Goal: Task Accomplishment & Management: Use online tool/utility

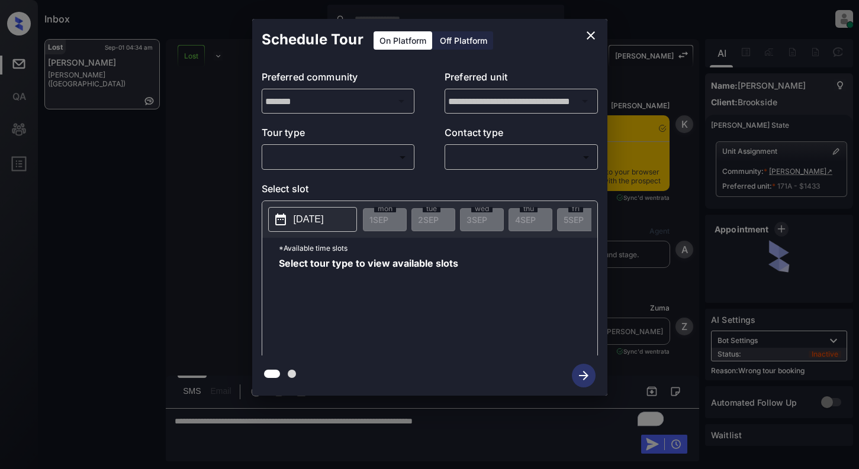
click at [356, 163] on body "Inbox Dominic Ceralde Online Set yourself offline Set yourself on break Profile…" at bounding box center [429, 234] width 859 height 469
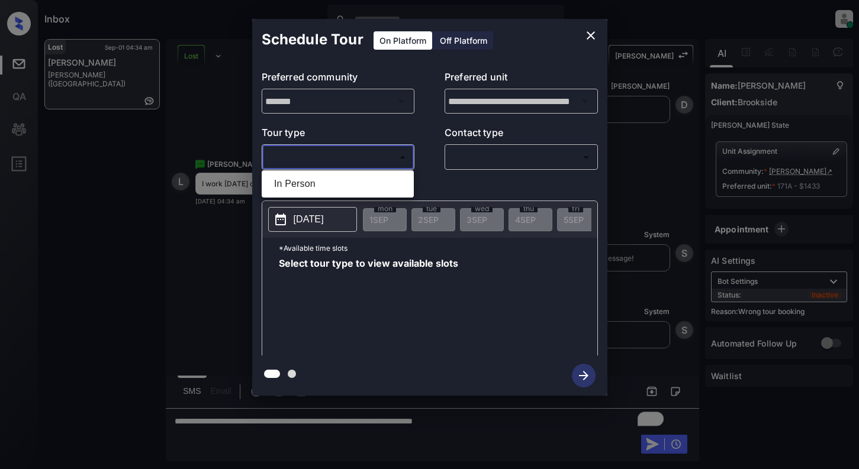
click at [353, 185] on li "In Person" at bounding box center [338, 183] width 146 height 21
type input "********"
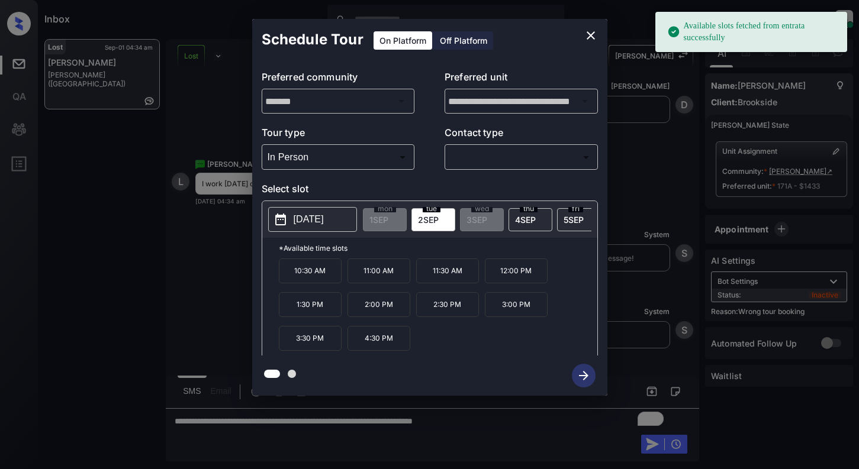
click at [320, 220] on p "[DATE]" at bounding box center [309, 219] width 30 height 14
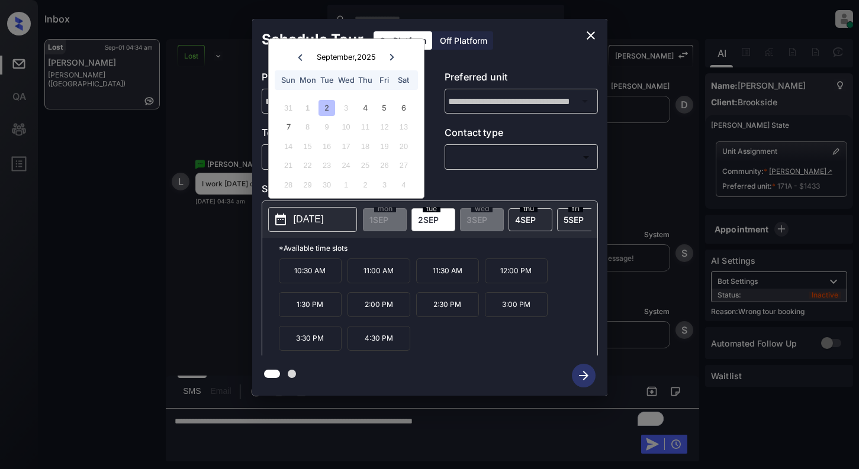
click at [592, 36] on icon "close" at bounding box center [591, 35] width 14 height 14
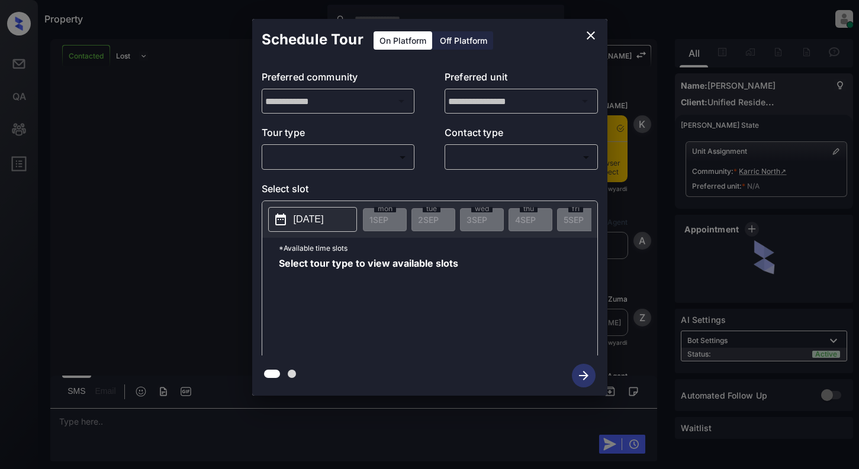
scroll to position [464, 0]
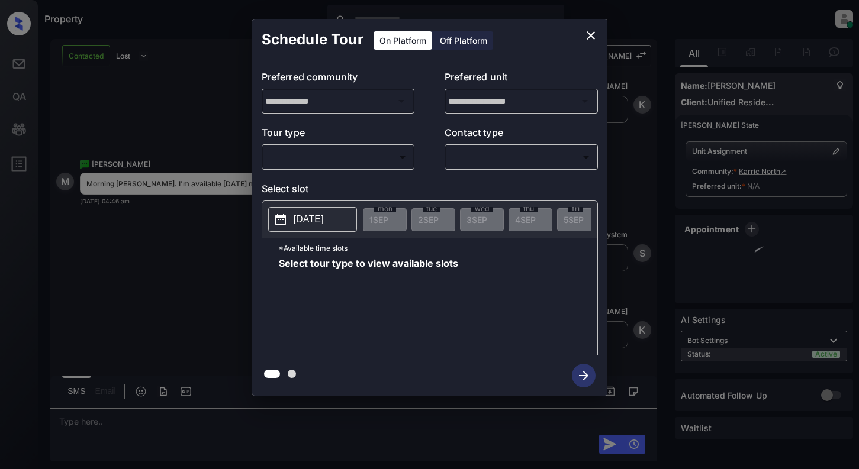
click at [324, 161] on body "Property Dominic Ceralde Online Set yourself offline Set yourself on break Prof…" at bounding box center [429, 234] width 859 height 469
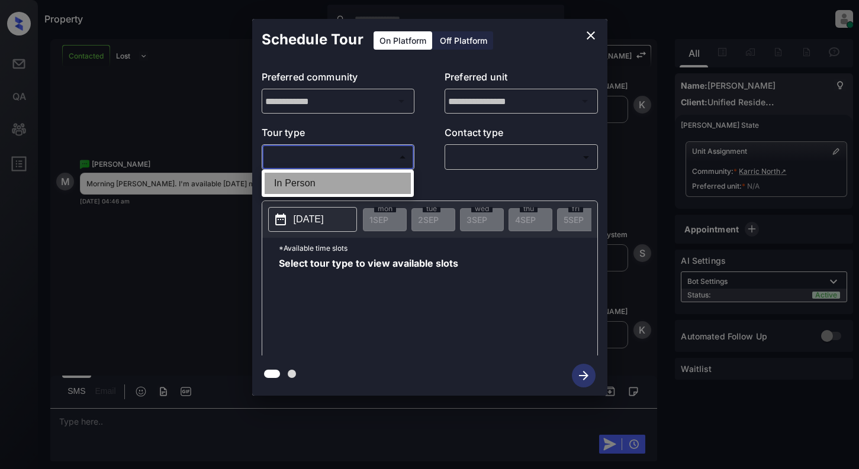
click at [327, 178] on li "In Person" at bounding box center [338, 183] width 146 height 21
type input "********"
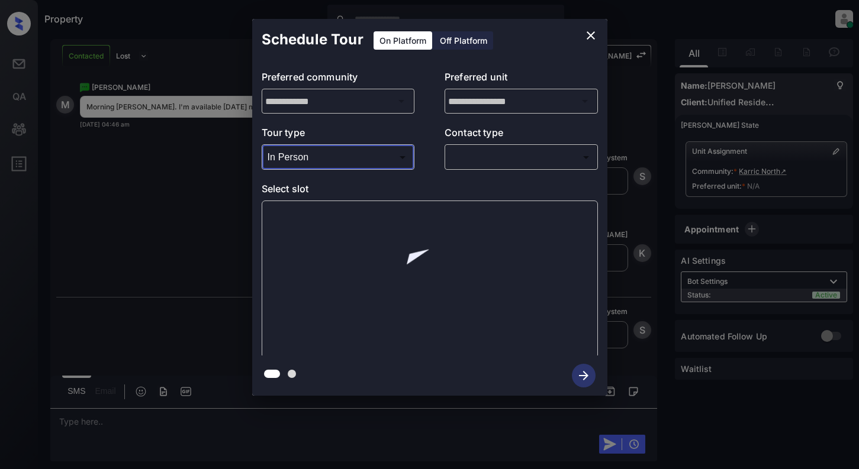
scroll to position [541, 0]
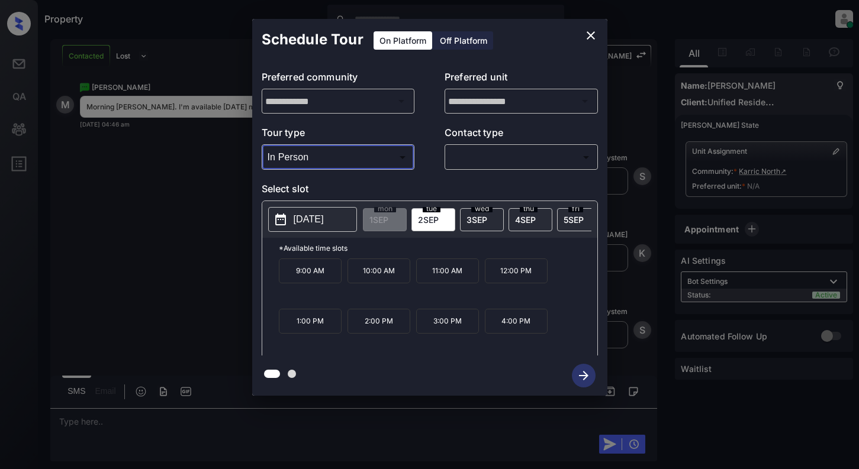
click at [591, 36] on icon "close" at bounding box center [590, 35] width 8 height 8
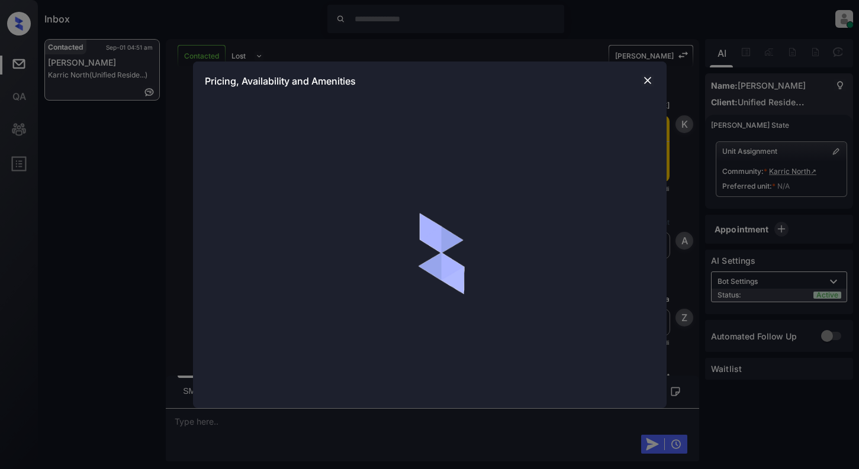
scroll to position [1068, 0]
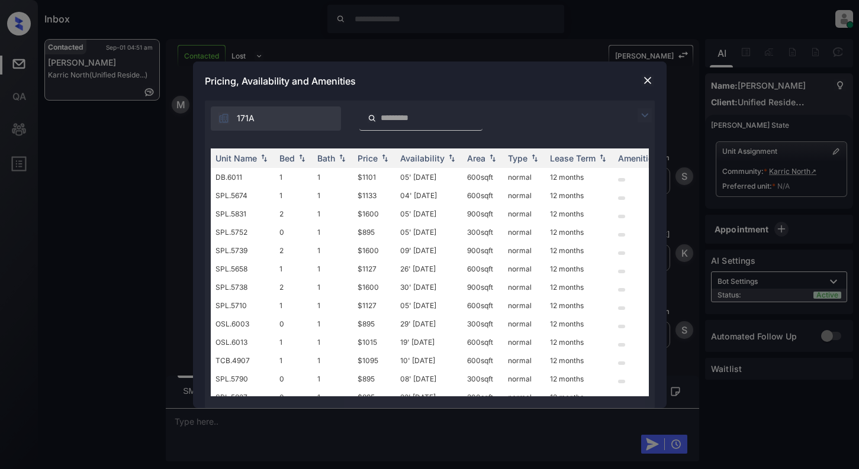
click at [644, 115] on img at bounding box center [644, 115] width 14 height 14
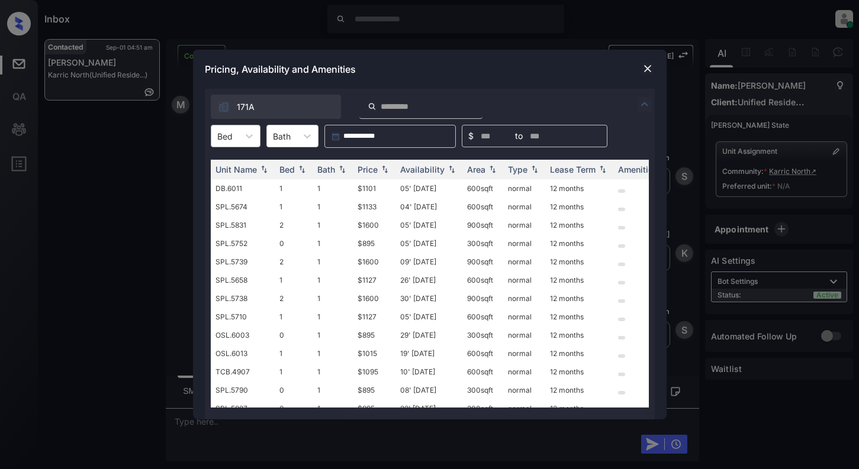
click at [234, 139] on div "Bed" at bounding box center [224, 136] width 27 height 17
click at [231, 165] on div "0" at bounding box center [236, 164] width 50 height 21
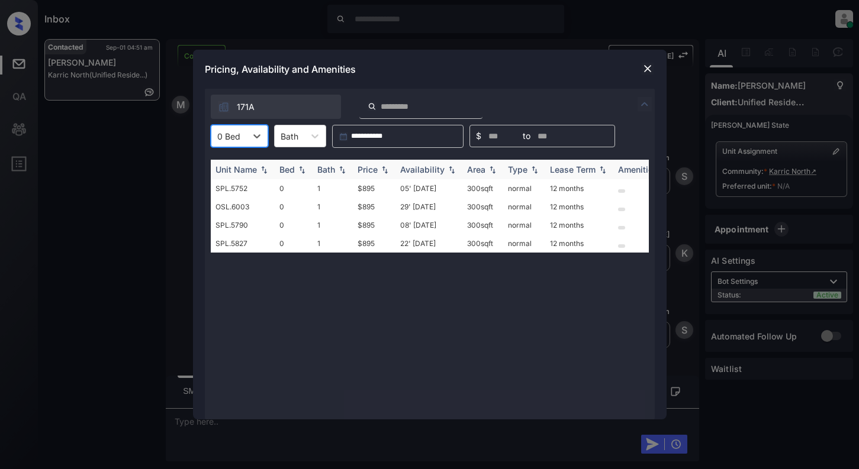
click at [368, 169] on div "Price" at bounding box center [367, 170] width 20 height 10
click at [367, 188] on td "$895" at bounding box center [374, 188] width 43 height 18
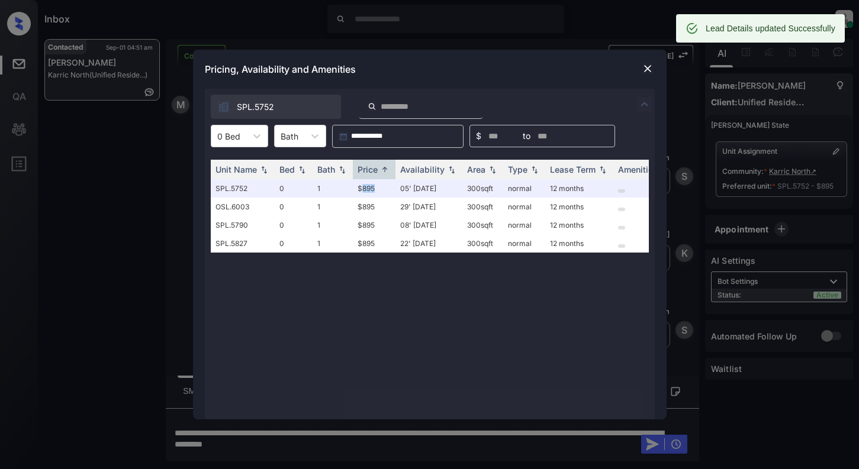
click at [646, 70] on img at bounding box center [648, 69] width 12 height 12
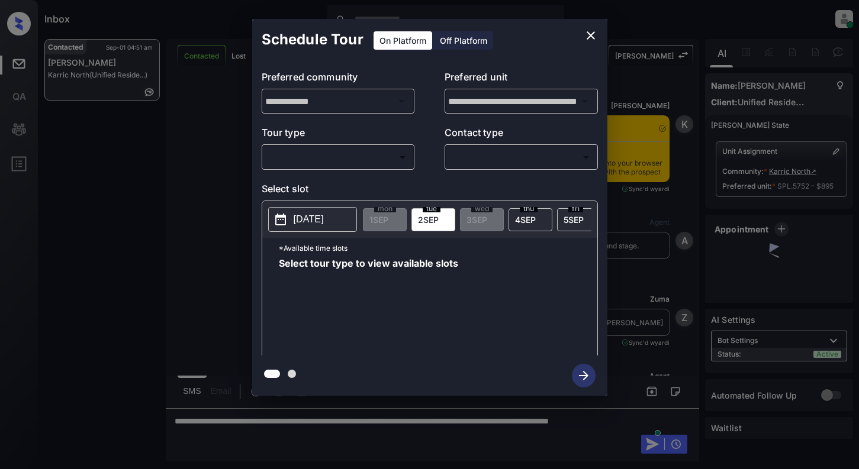
scroll to position [434, 0]
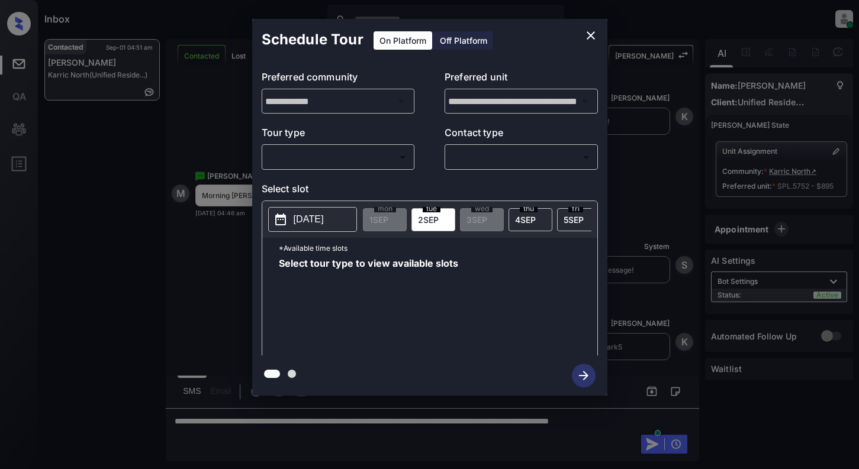
click at [393, 160] on body "Inbox [PERSON_NAME] Online Set yourself offline Set yourself on break Profile S…" at bounding box center [429, 234] width 859 height 469
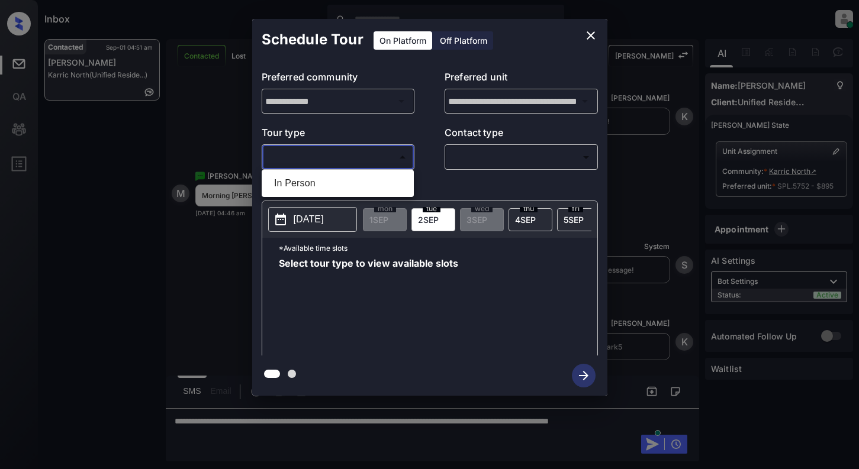
click at [373, 175] on ul "In Person" at bounding box center [338, 183] width 152 height 27
click at [373, 184] on li "In Person" at bounding box center [338, 183] width 146 height 21
type input "********"
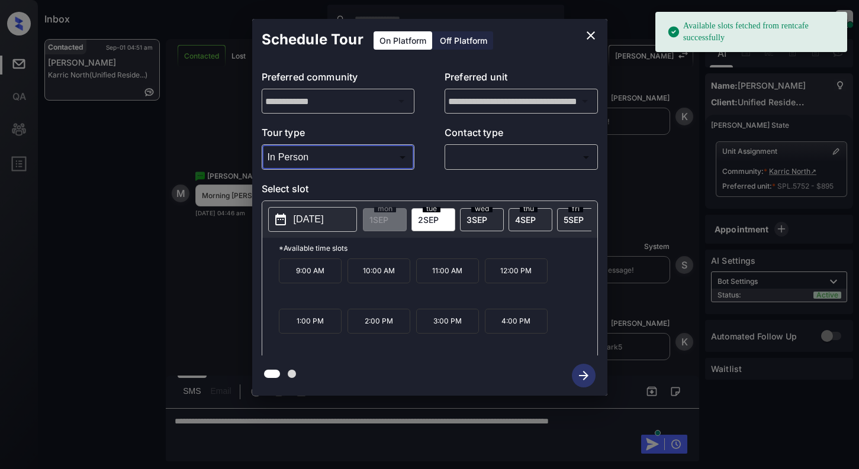
click at [588, 37] on icon "close" at bounding box center [591, 35] width 14 height 14
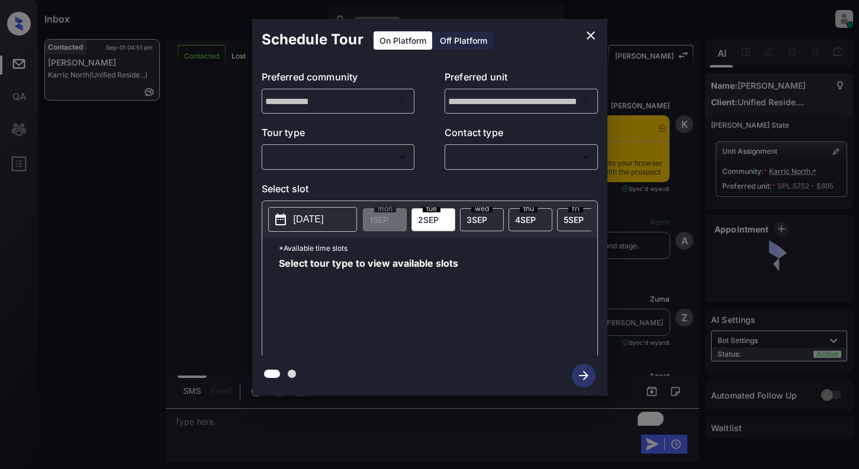
scroll to position [1449, 0]
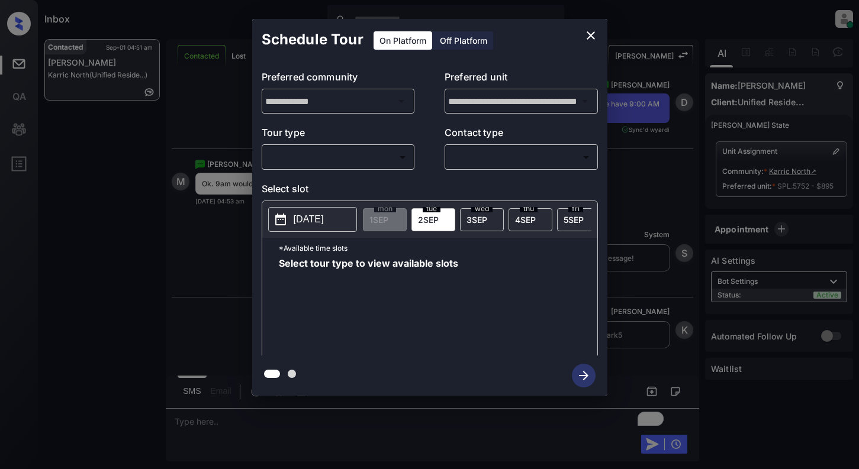
click at [386, 159] on body "Inbox [PERSON_NAME] Online Set yourself offline Set yourself on break Profile S…" at bounding box center [429, 234] width 859 height 469
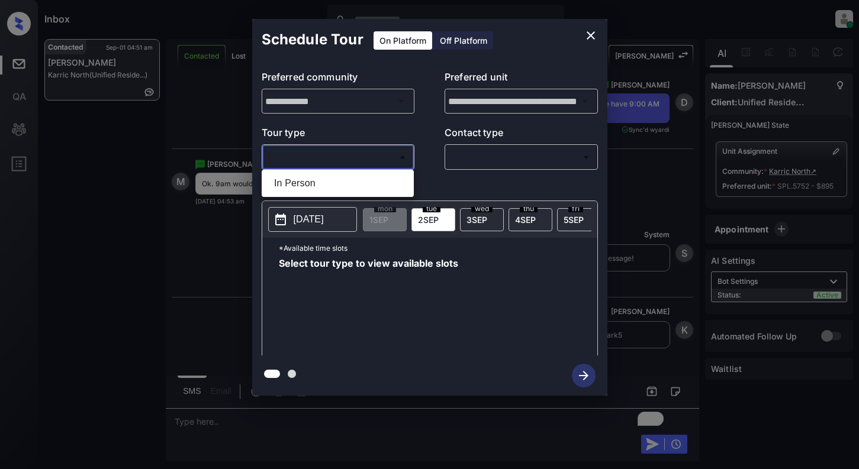
click at [592, 40] on div at bounding box center [429, 234] width 859 height 469
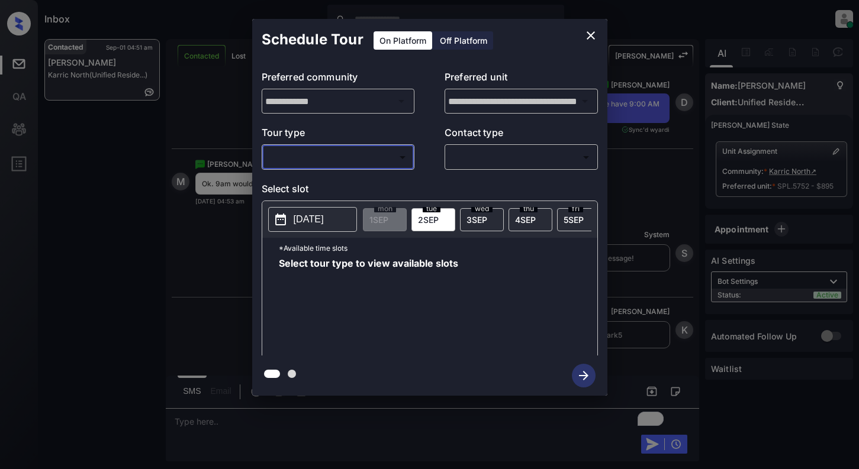
click at [587, 30] on icon "close" at bounding box center [591, 35] width 14 height 14
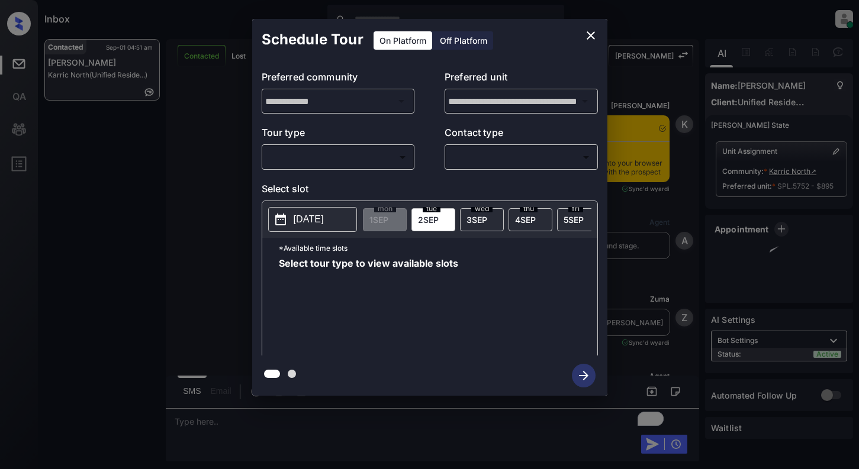
scroll to position [1449, 0]
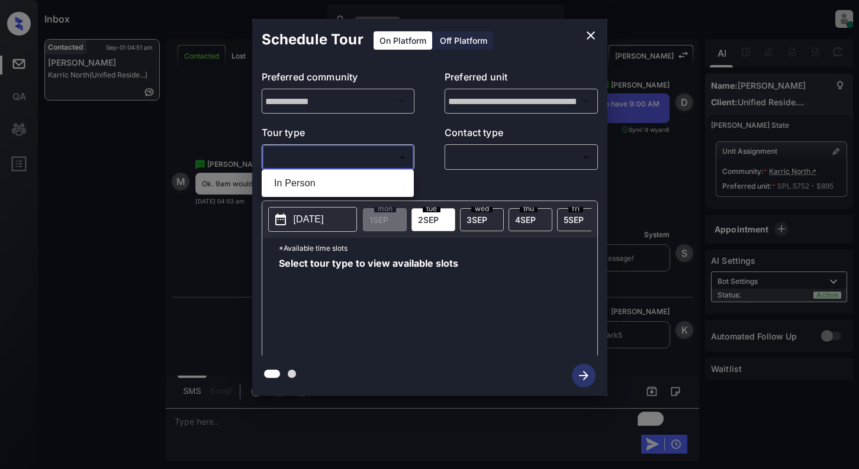
click at [389, 150] on body "Inbox [PERSON_NAME] Online Set yourself offline Set yourself on break Profile S…" at bounding box center [429, 234] width 859 height 469
click at [384, 177] on li "In Person" at bounding box center [338, 183] width 146 height 21
type input "********"
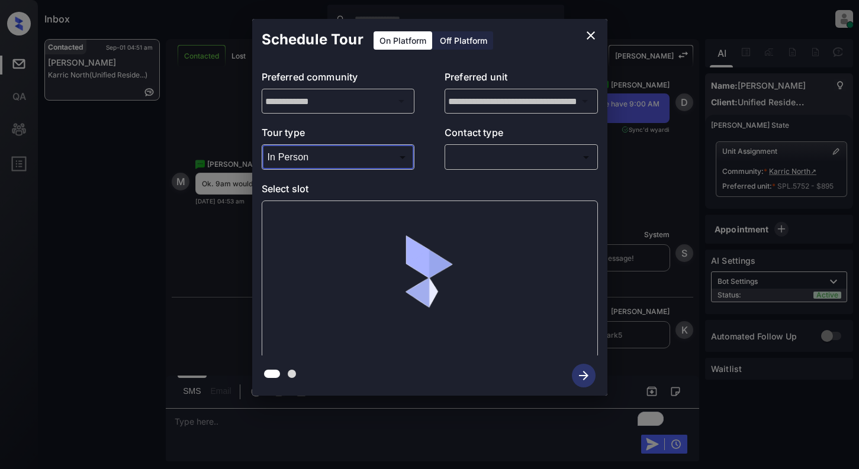
click at [470, 150] on body "Inbox [PERSON_NAME] Online Set yourself offline Set yourself on break Profile S…" at bounding box center [429, 234] width 859 height 469
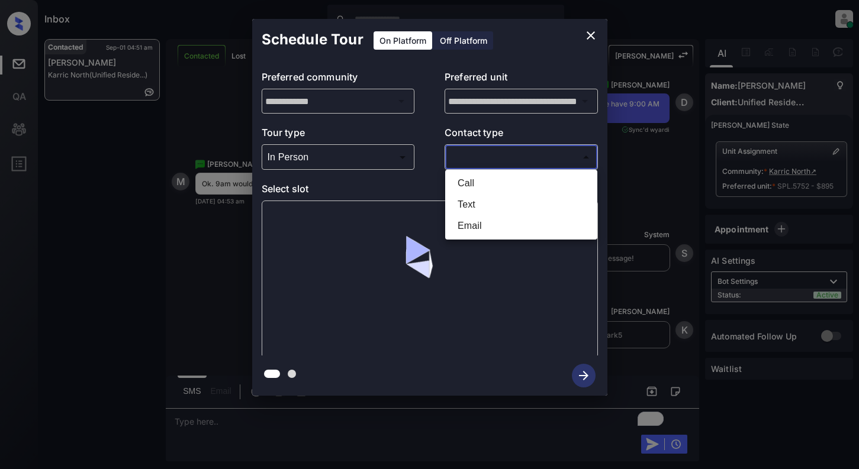
click at [462, 200] on li "Text" at bounding box center [521, 204] width 146 height 21
type input "****"
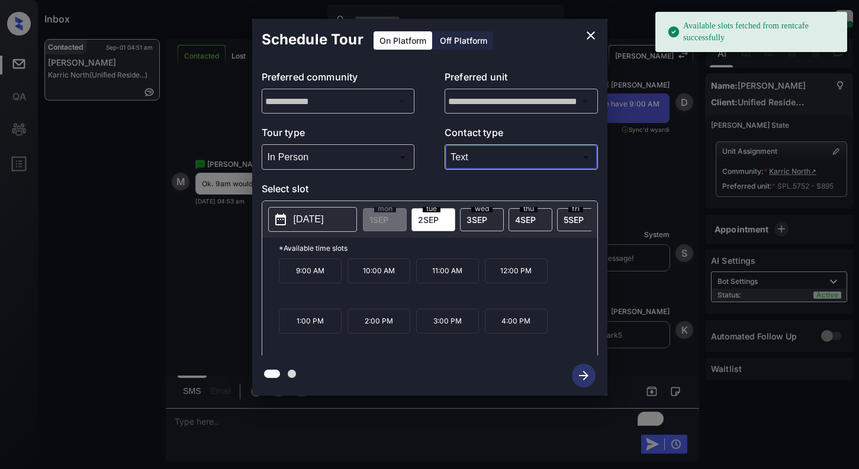
click at [434, 216] on span "2 SEP" at bounding box center [428, 220] width 21 height 10
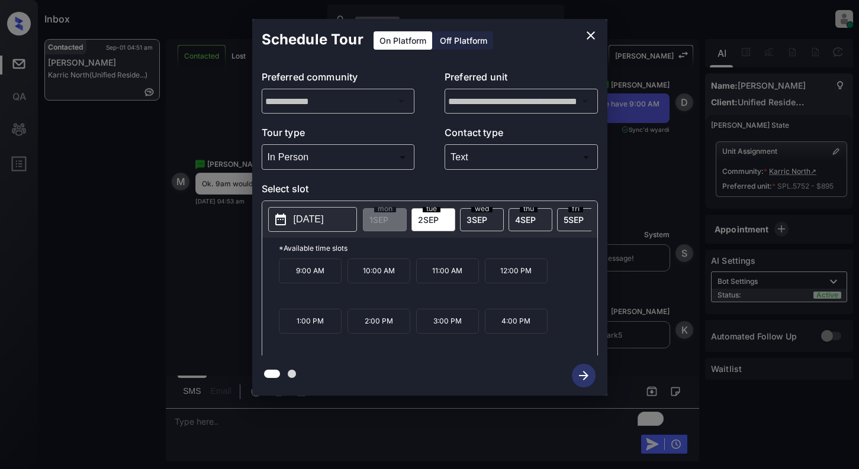
click at [306, 275] on p "9:00 AM" at bounding box center [310, 271] width 63 height 25
click at [578, 373] on icon "button" at bounding box center [584, 376] width 24 height 24
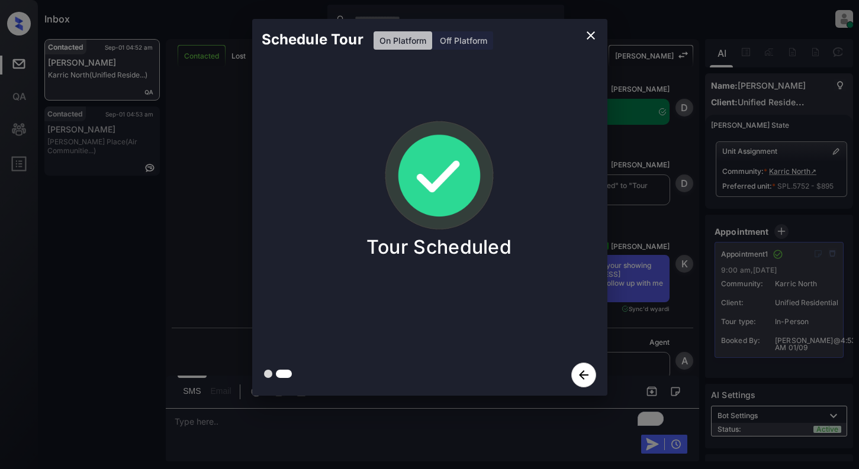
scroll to position [1780, 0]
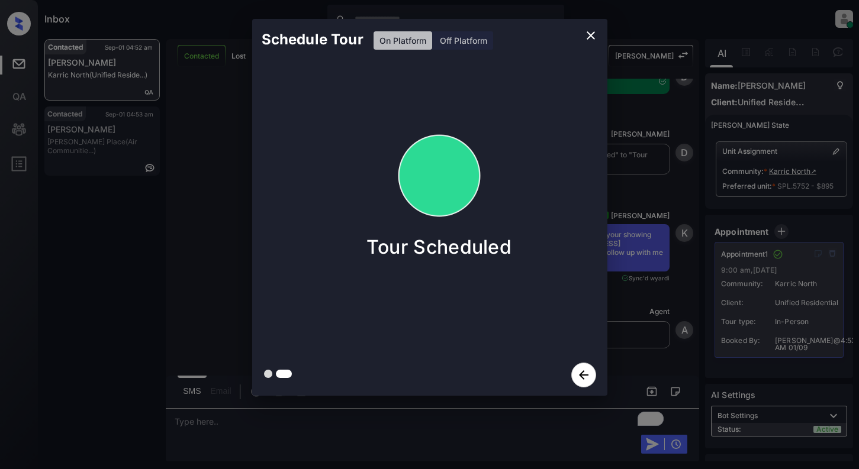
click at [159, 218] on div "Schedule Tour On Platform Off Platform Tour Scheduled" at bounding box center [429, 207] width 859 height 415
